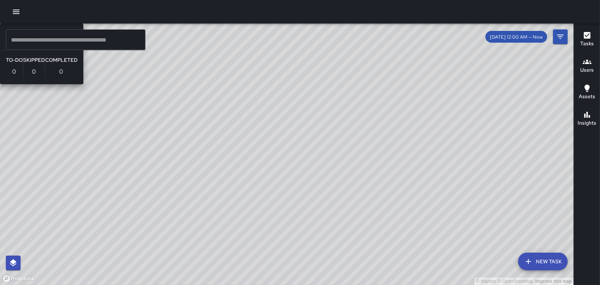
drag, startPoint x: 325, startPoint y: 151, endPoint x: 290, endPoint y: 15, distance: 140.8
click at [290, 15] on div "© Mapbox © OpenStreetMap Improve this map #23 Panel Retouch To-Do 0 Skipped 0 C…" at bounding box center [300, 142] width 600 height 285
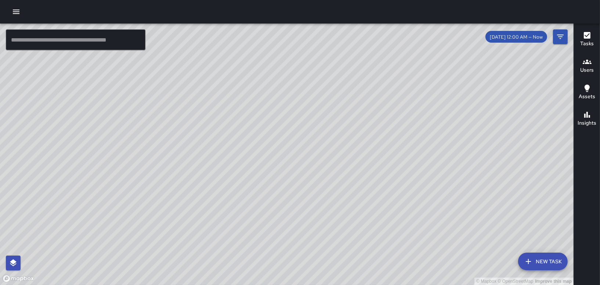
drag, startPoint x: 340, startPoint y: 115, endPoint x: 277, endPoint y: 83, distance: 70.5
click at [277, 83] on div "© Mapbox © OpenStreetMap Improve this map" at bounding box center [287, 154] width 574 height 261
drag, startPoint x: 291, startPoint y: 164, endPoint x: 279, endPoint y: 238, distance: 75.1
click at [279, 238] on div "© Mapbox © OpenStreetMap Improve this map" at bounding box center [287, 154] width 574 height 261
drag, startPoint x: 285, startPoint y: 58, endPoint x: 254, endPoint y: 124, distance: 72.8
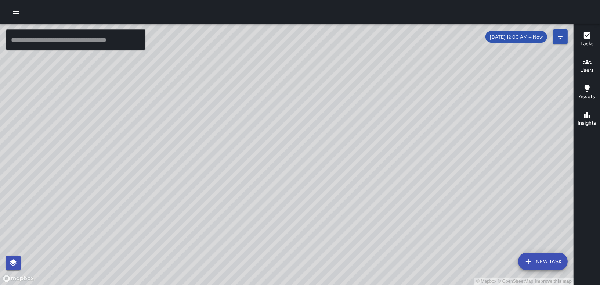
click at [254, 124] on div "© Mapbox © OpenStreetMap Improve this map" at bounding box center [287, 154] width 574 height 261
drag, startPoint x: 232, startPoint y: 180, endPoint x: 302, endPoint y: 51, distance: 146.8
click at [302, 51] on div "© Mapbox © OpenStreetMap Improve this map" at bounding box center [287, 154] width 574 height 261
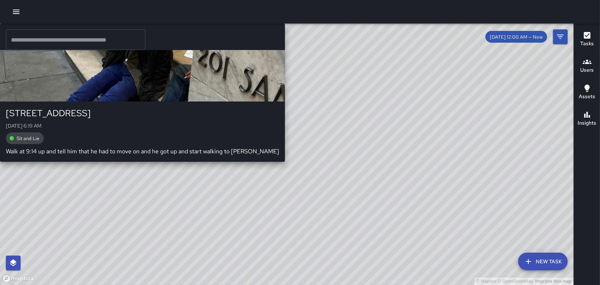
drag, startPoint x: 313, startPoint y: 154, endPoint x: 305, endPoint y: 104, distance: 50.4
click at [305, 104] on div "© Mapbox © OpenStreetMap Improve this map [PERSON_NAME] [STREET_ADDRESS][DATE] …" at bounding box center [287, 154] width 574 height 261
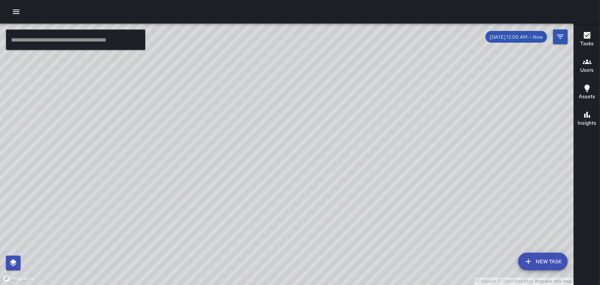
drag, startPoint x: 356, startPoint y: 92, endPoint x: 228, endPoint y: 94, distance: 128.6
click at [228, 93] on div "© Mapbox © OpenStreetMap Improve this map" at bounding box center [287, 154] width 574 height 261
drag, startPoint x: 245, startPoint y: 76, endPoint x: 219, endPoint y: 143, distance: 72.3
click at [219, 143] on div "© Mapbox © OpenStreetMap Improve this map" at bounding box center [287, 154] width 574 height 261
drag, startPoint x: 208, startPoint y: 75, endPoint x: 327, endPoint y: 169, distance: 151.4
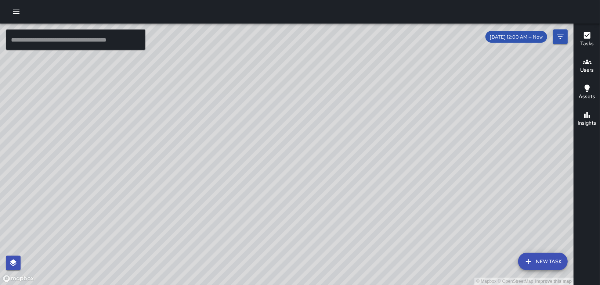
click at [329, 169] on div "© Mapbox © OpenStreetMap Improve this map" at bounding box center [287, 154] width 574 height 261
drag, startPoint x: 303, startPoint y: 103, endPoint x: 346, endPoint y: 85, distance: 46.6
click at [346, 85] on div "© Mapbox © OpenStreetMap Improve this map" at bounding box center [287, 154] width 574 height 261
drag, startPoint x: 381, startPoint y: 205, endPoint x: 305, endPoint y: -8, distance: 226.0
click at [305, 0] on html "© Mapbox © OpenStreetMap Improve this map ​ New Task [DATE] 12:00 AM — Now Map …" at bounding box center [300, 142] width 600 height 285
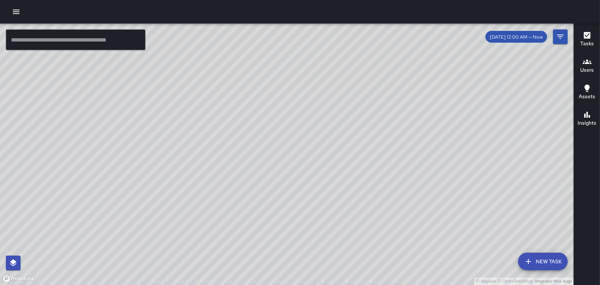
drag, startPoint x: 294, startPoint y: 75, endPoint x: 202, endPoint y: 230, distance: 180.9
click at [205, 222] on div "© Mapbox © OpenStreetMap Improve this map" at bounding box center [287, 154] width 574 height 261
drag, startPoint x: 288, startPoint y: 167, endPoint x: 363, endPoint y: 187, distance: 78.0
click at [363, 187] on div "© Mapbox © OpenStreetMap Improve this map" at bounding box center [287, 154] width 574 height 261
drag, startPoint x: 269, startPoint y: 140, endPoint x: 445, endPoint y: 273, distance: 220.7
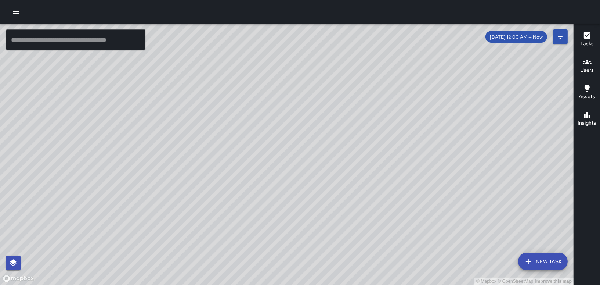
click at [445, 273] on div "© Mapbox © OpenStreetMap Improve this map" at bounding box center [287, 154] width 574 height 261
